Goal: Transaction & Acquisition: Purchase product/service

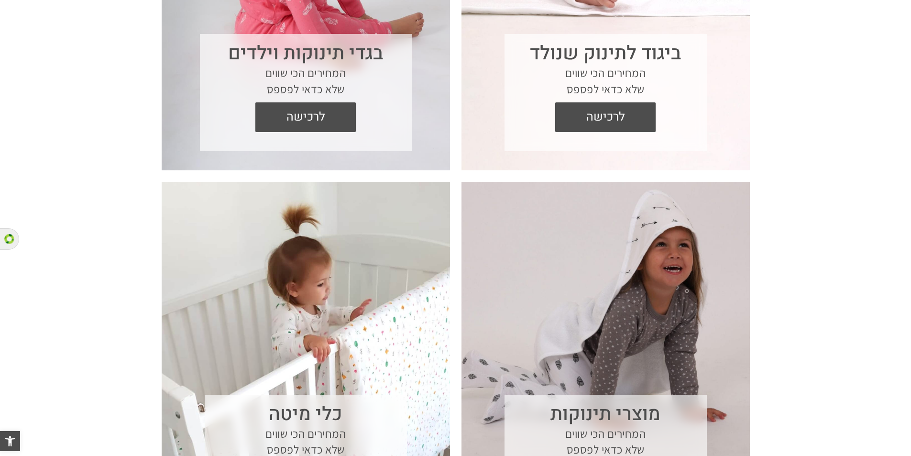
scroll to position [574, 0]
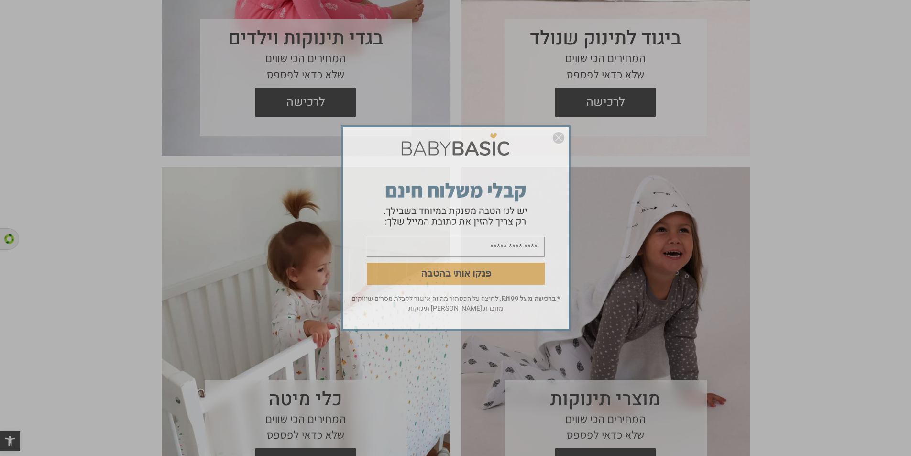
click at [323, 102] on div "פנקו אותי בהטבה * ברכישה מעל ₪199 . לחיצה על הכפתור מהווה אישור לקבלת מסרים שיו…" at bounding box center [455, 228] width 911 height 456
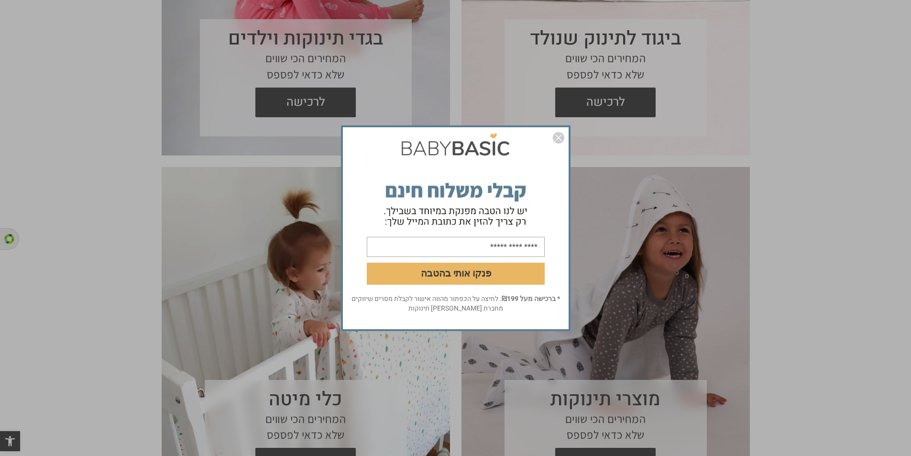
scroll to position [0, 0]
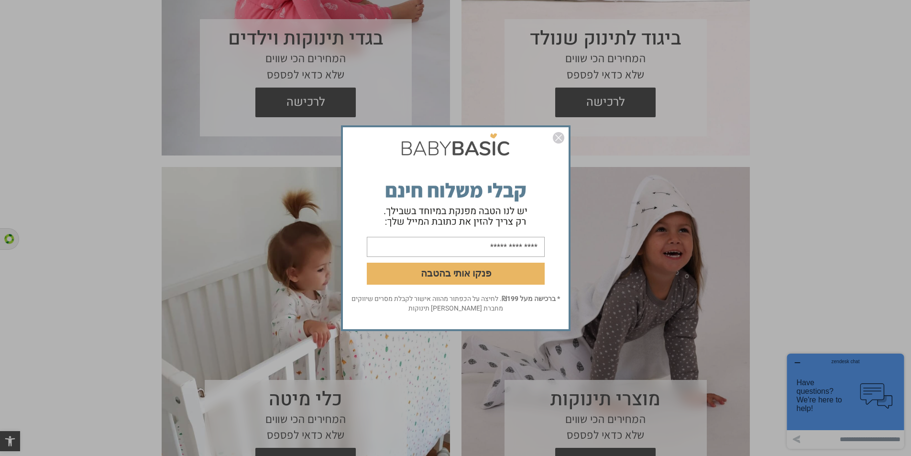
click at [492, 252] on input "email" at bounding box center [456, 246] width 178 height 20
type input "**********"
click at [461, 272] on button "פנקו אותי בהטבה" at bounding box center [456, 273] width 178 height 22
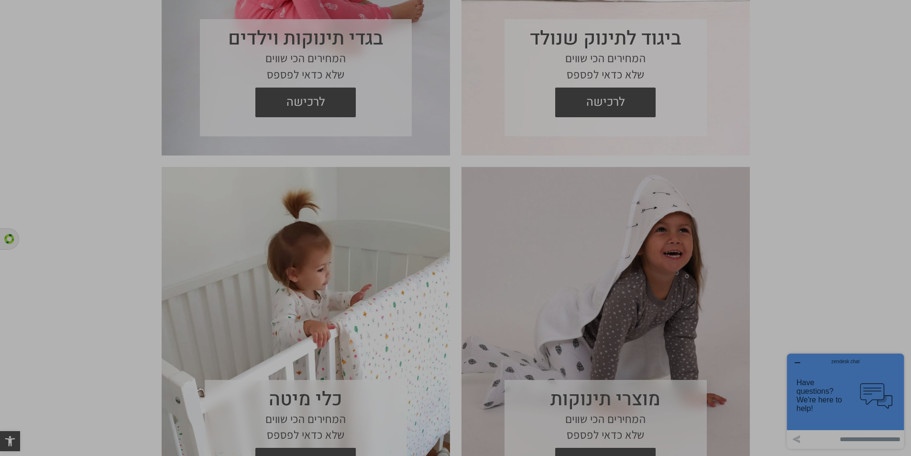
click at [558, 138] on img "סגור" at bounding box center [558, 137] width 11 height 11
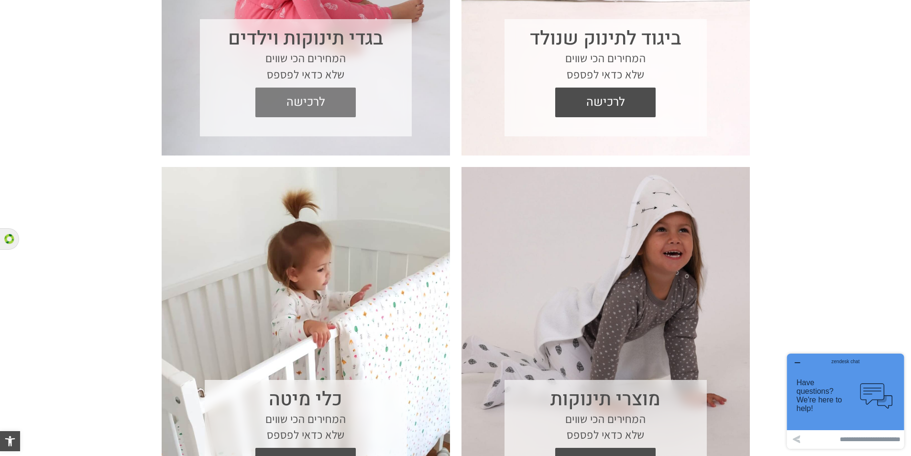
click at [297, 113] on span "לרכישה" at bounding box center [306, 103] width 86 height 30
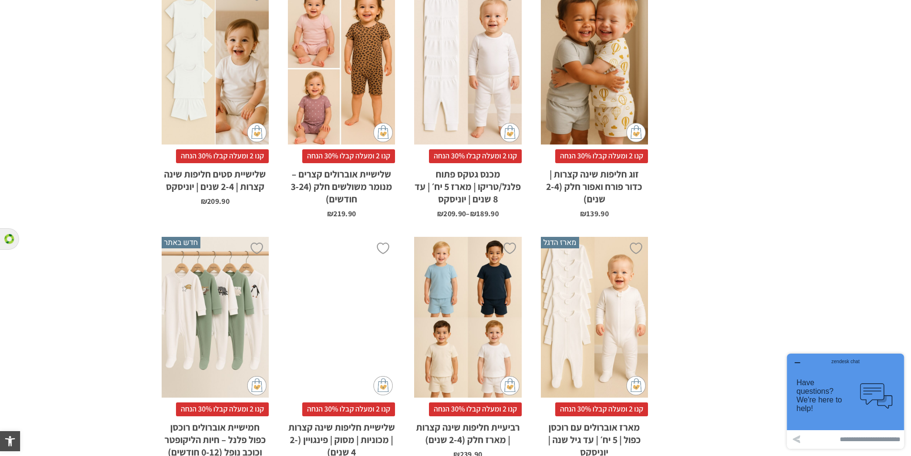
click at [582, 288] on div "x בחירת מידה 0-3m 3-6m 6-12m" at bounding box center [594, 317] width 107 height 161
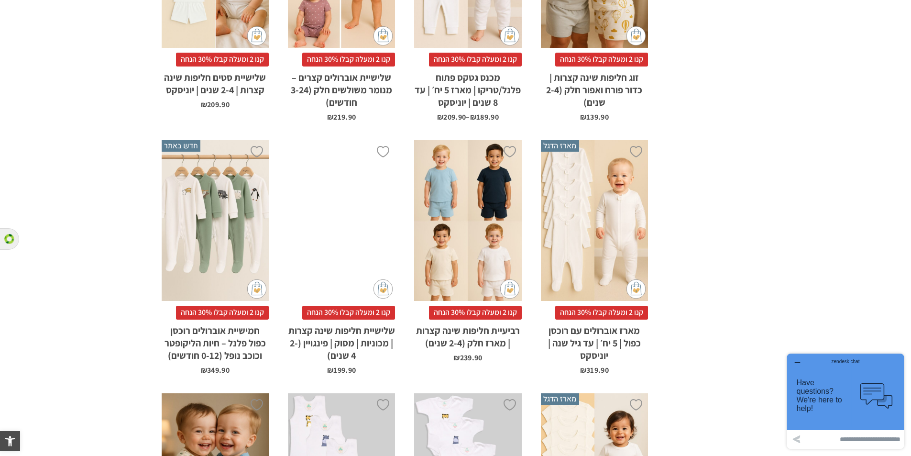
scroll to position [1148, 0]
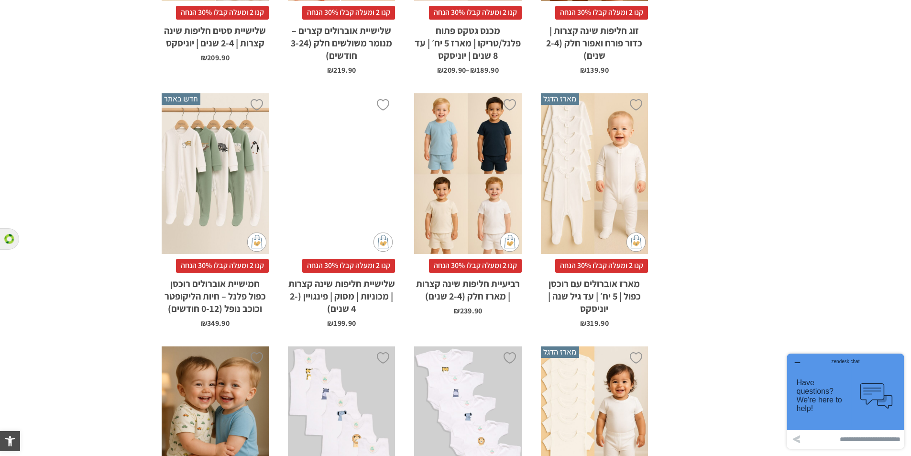
click at [587, 172] on div "x בחירת מידה 0-3m 3-6m 6-12m" at bounding box center [594, 173] width 107 height 161
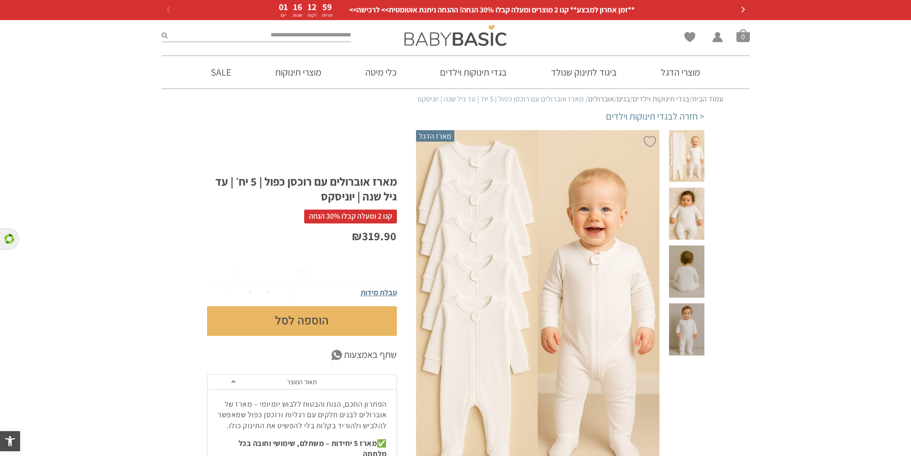
click at [682, 171] on span at bounding box center [686, 156] width 35 height 52
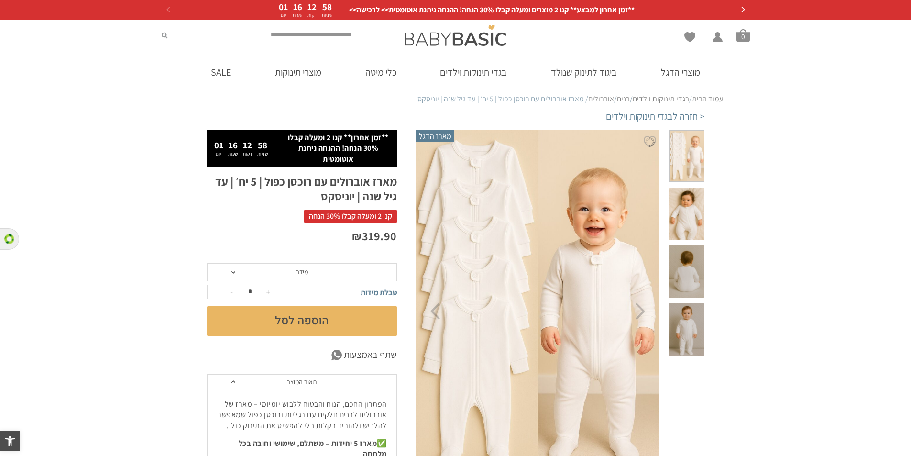
click at [682, 153] on span at bounding box center [686, 156] width 35 height 52
click at [690, 152] on span at bounding box center [686, 156] width 35 height 52
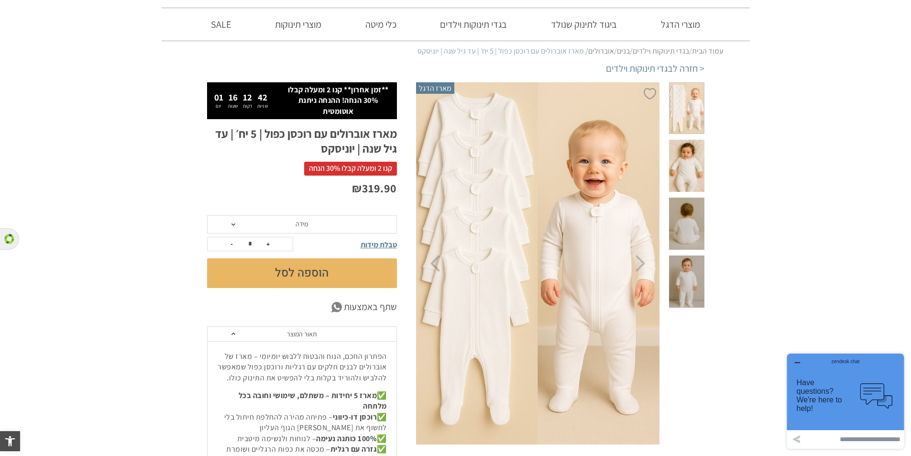
click at [308, 279] on button "הוספה לסל" at bounding box center [302, 273] width 190 height 30
click at [271, 231] on span "מידה" at bounding box center [302, 224] width 190 height 18
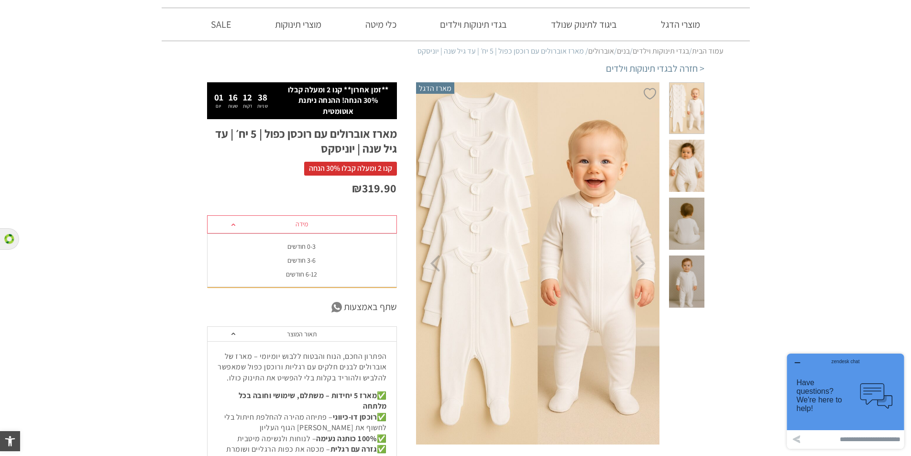
click at [299, 277] on div "6-12 חודשים" at bounding box center [302, 274] width 190 height 8
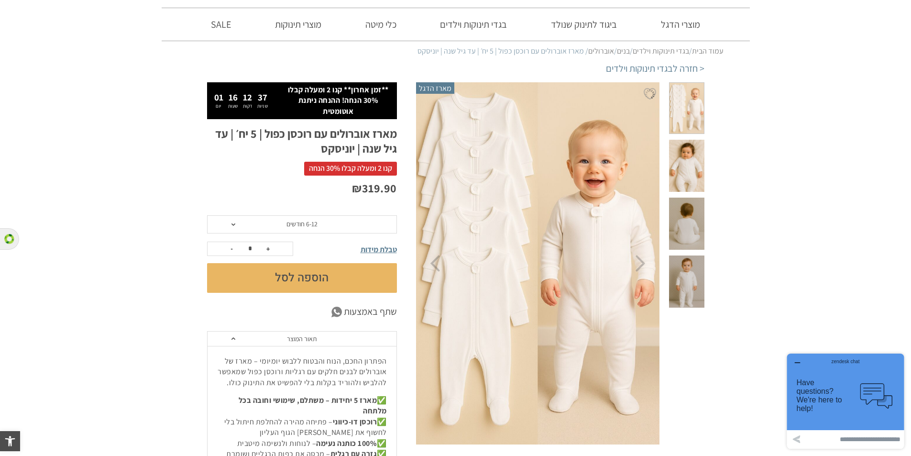
click at [299, 277] on button "הוספה לסל" at bounding box center [302, 278] width 190 height 30
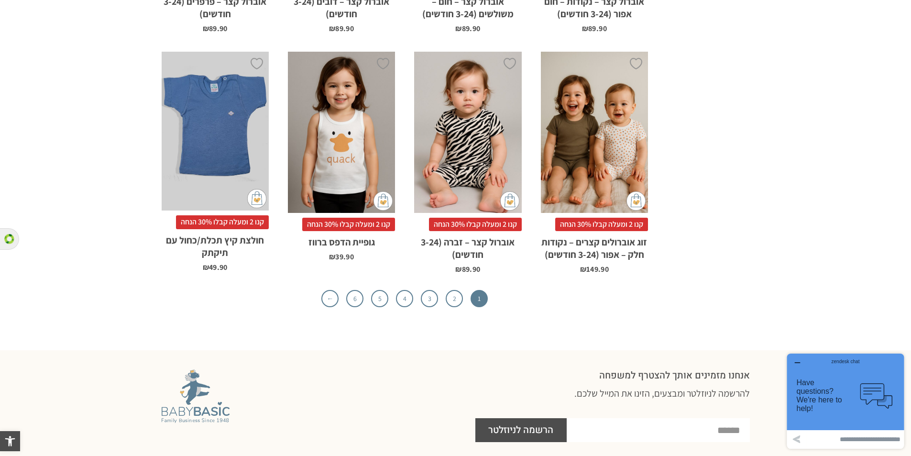
scroll to position [3034, 0]
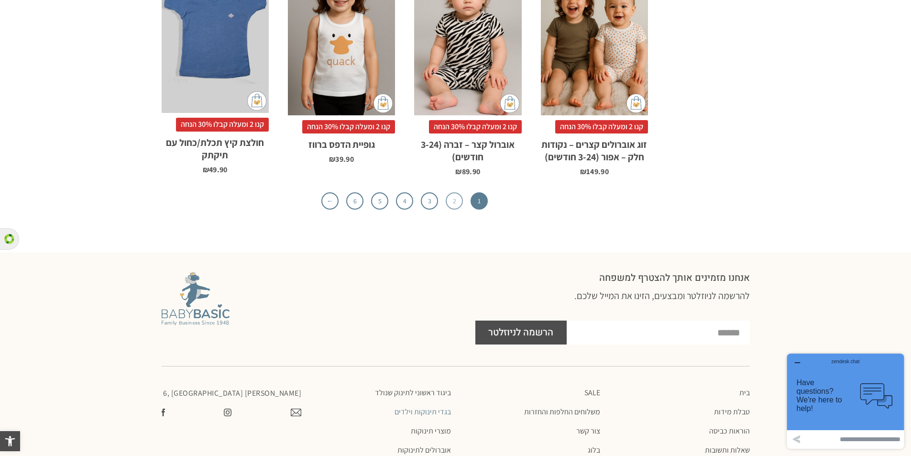
click at [455, 192] on link "2" at bounding box center [454, 200] width 17 height 17
